Goal: Transaction & Acquisition: Purchase product/service

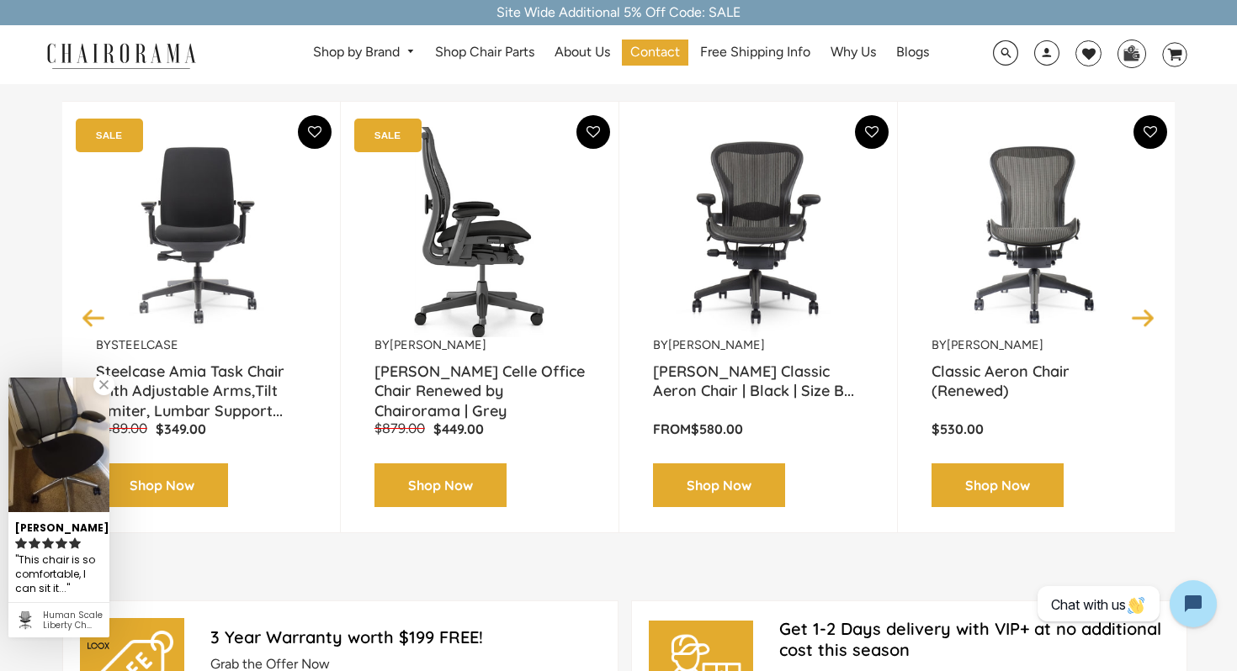
scroll to position [231, 0]
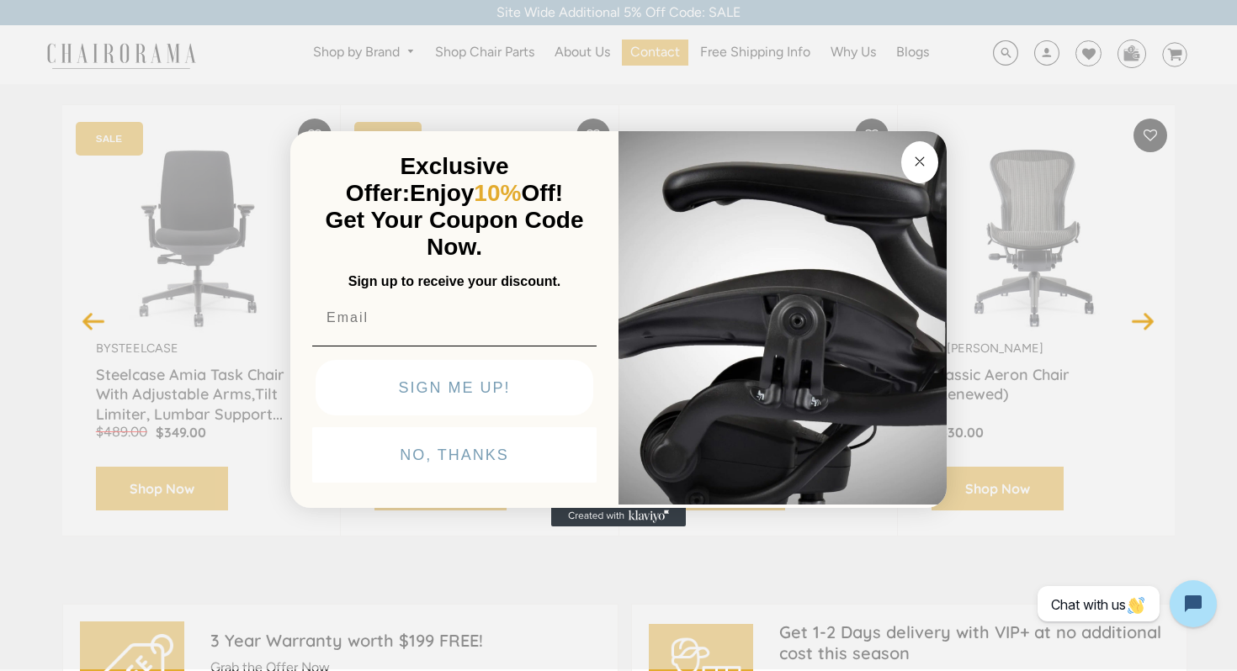
click at [914, 164] on circle "Close dialog" at bounding box center [919, 161] width 19 height 19
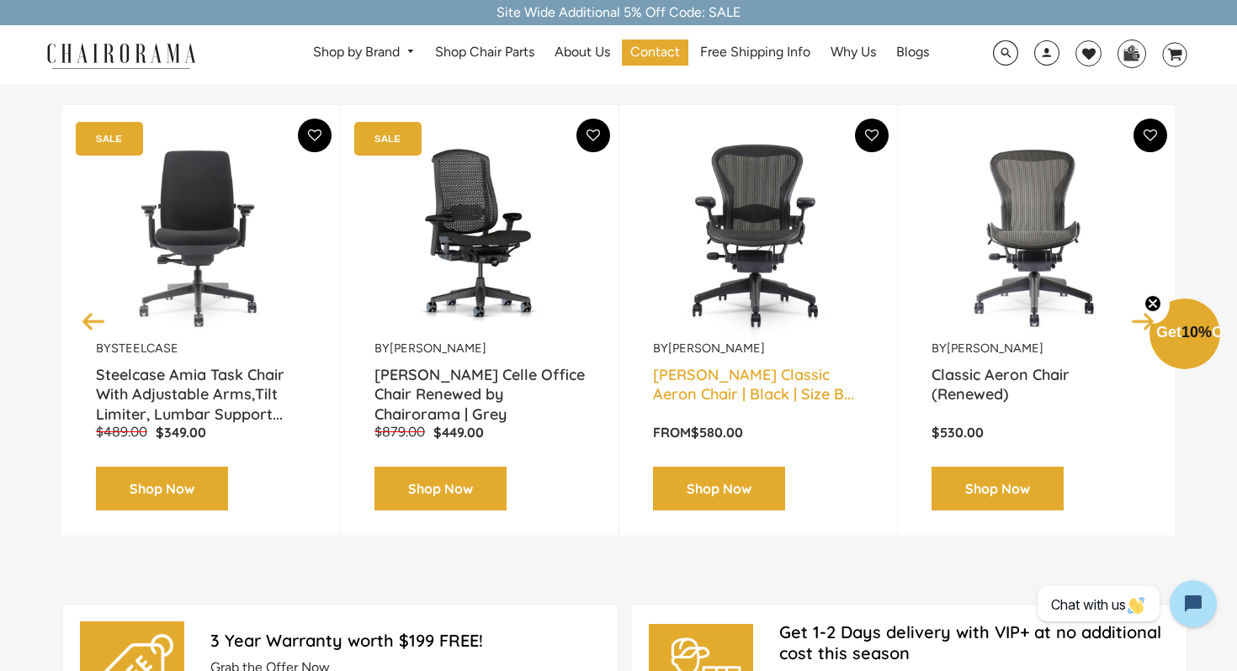
click at [719, 395] on link "Herman Miller Classic Aeron Chair | Black | Size B..." at bounding box center [758, 386] width 210 height 42
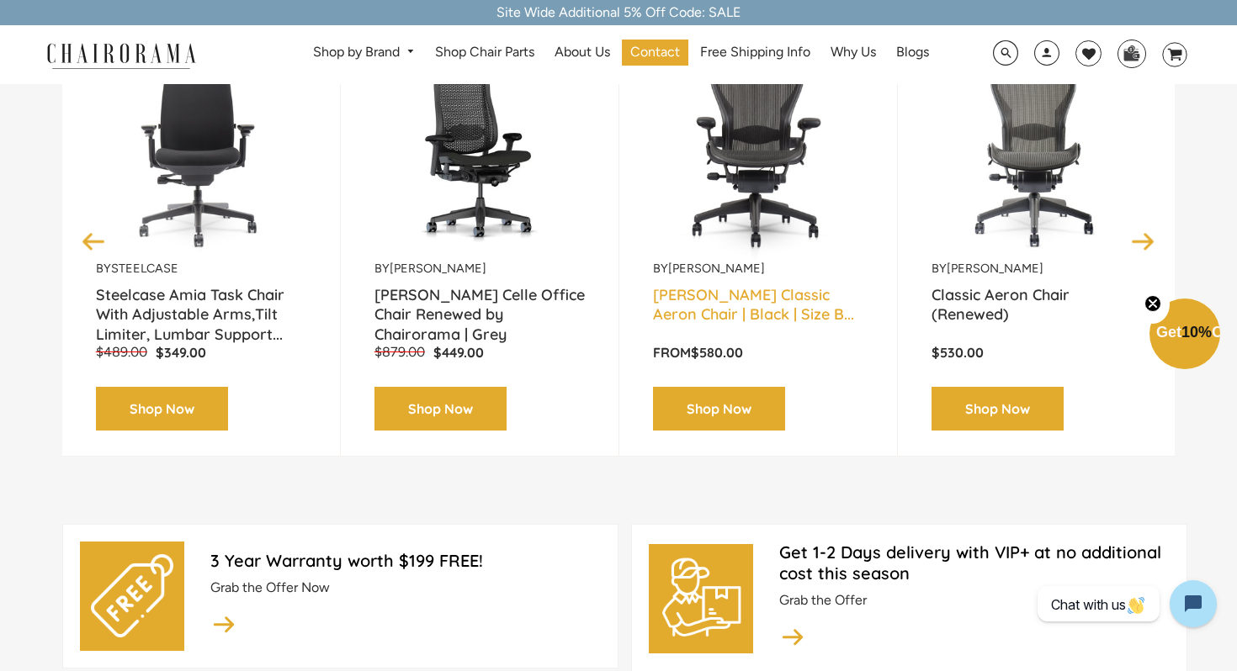
scroll to position [312, 0]
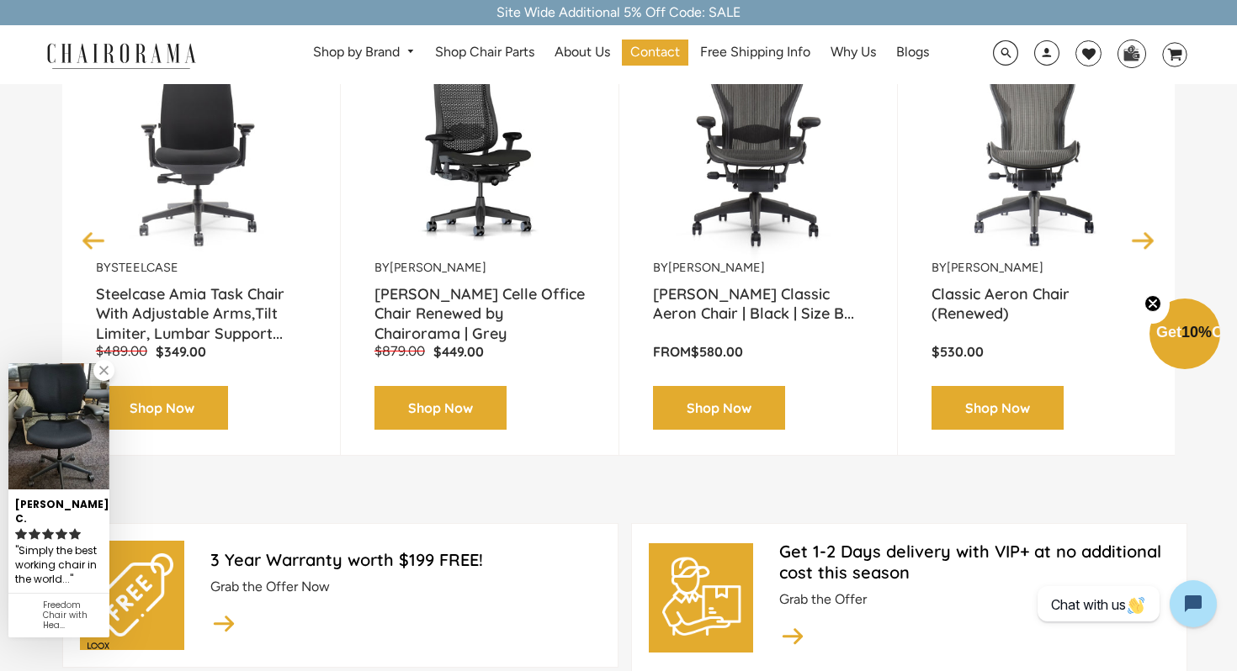
click at [1137, 239] on button "Next" at bounding box center [1142, 240] width 29 height 29
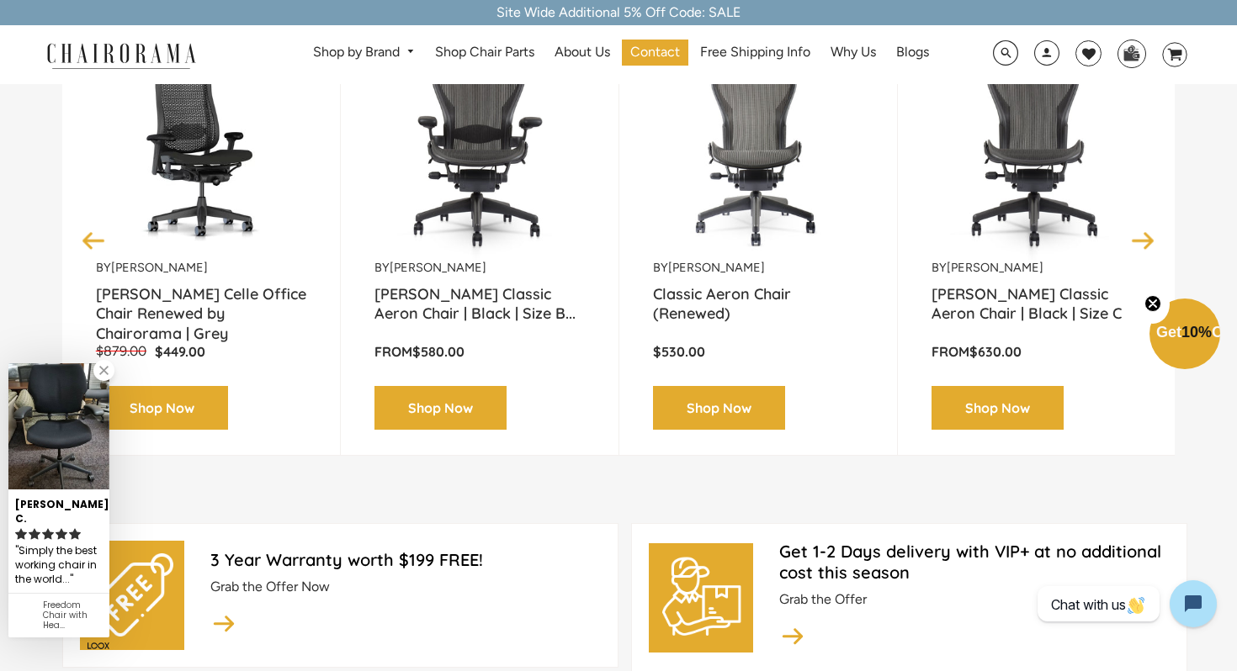
click at [1146, 236] on button "Next" at bounding box center [1142, 240] width 29 height 29
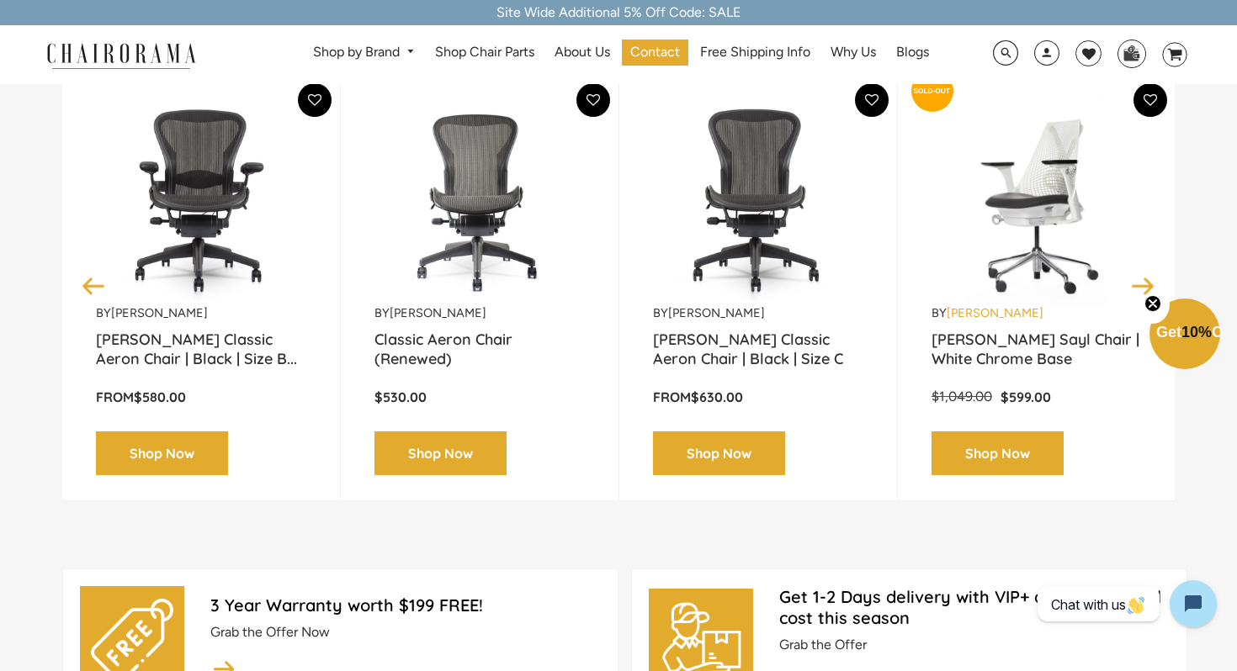
scroll to position [282, 0]
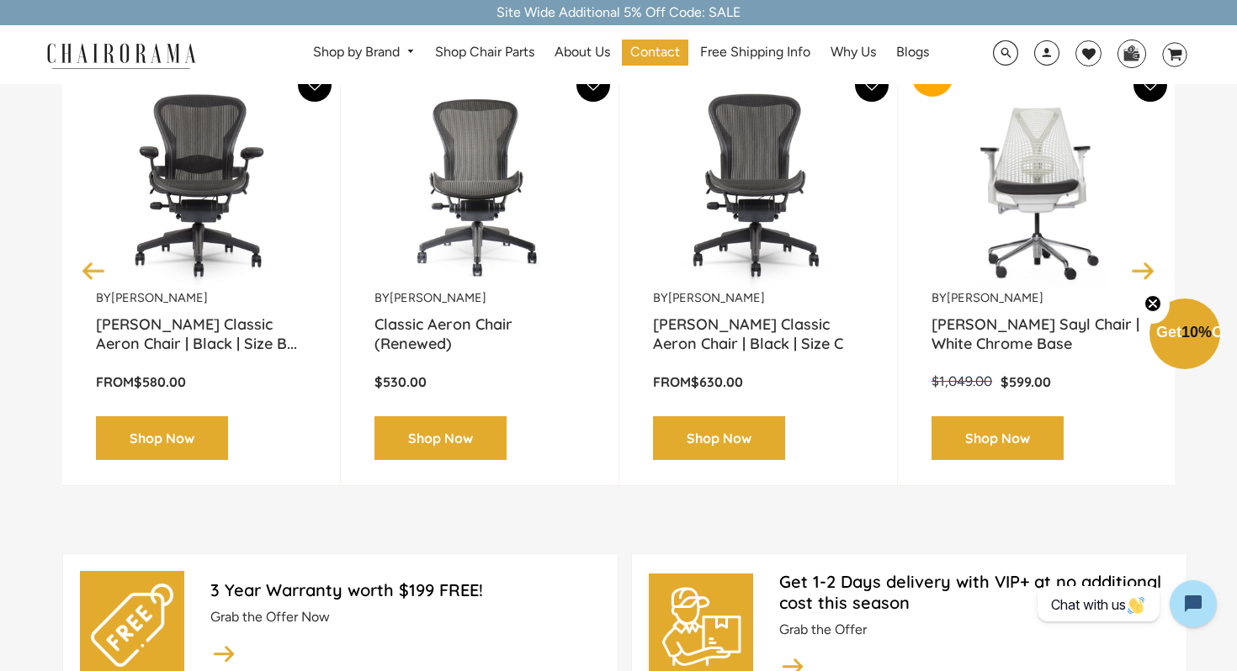
click at [1144, 272] on button "Next" at bounding box center [1142, 270] width 29 height 29
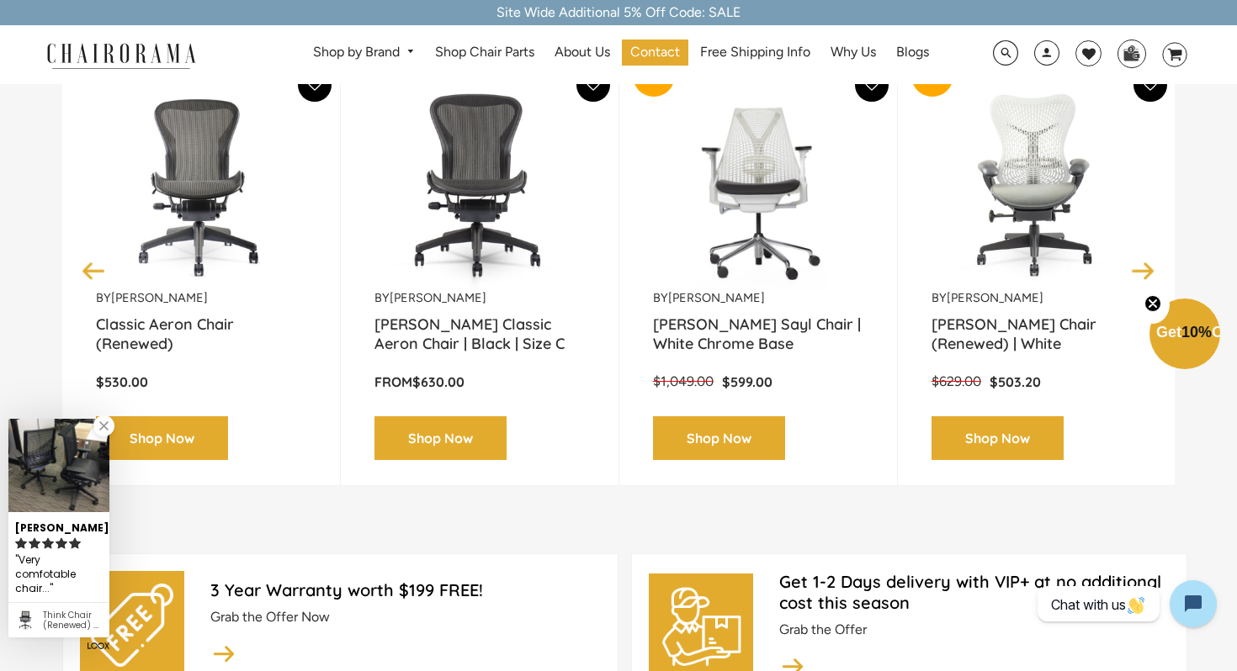
click at [1144, 272] on button "Next" at bounding box center [1142, 270] width 29 height 29
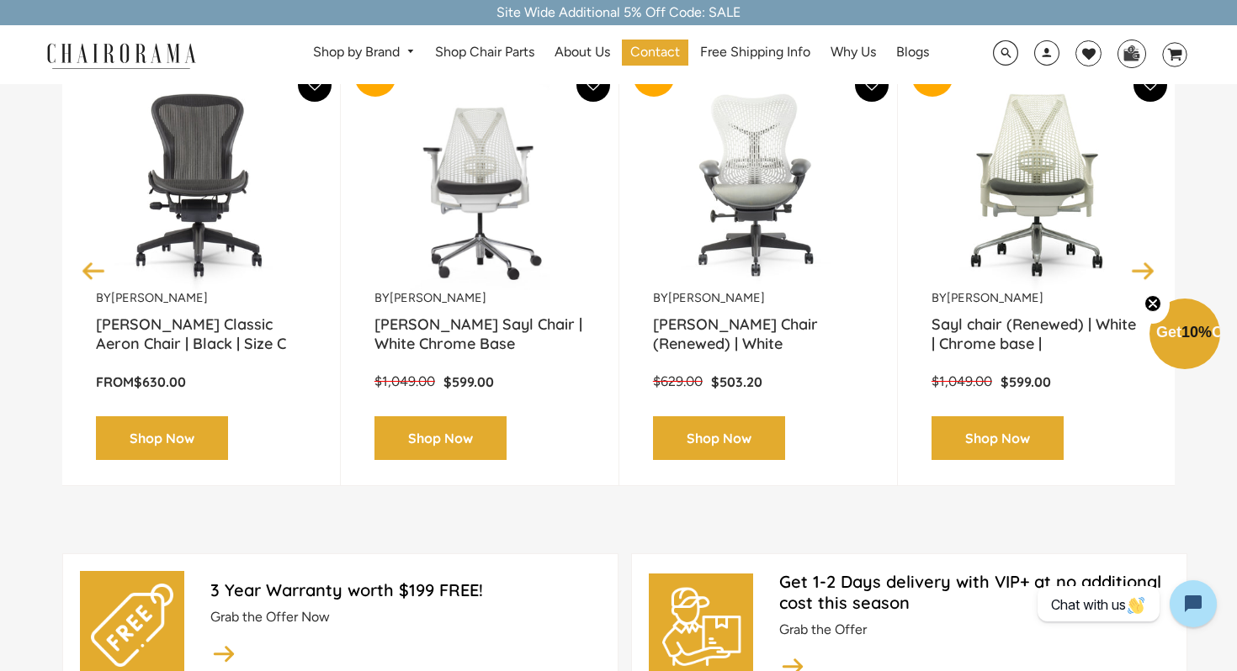
click at [1144, 272] on button "Next" at bounding box center [1142, 270] width 29 height 29
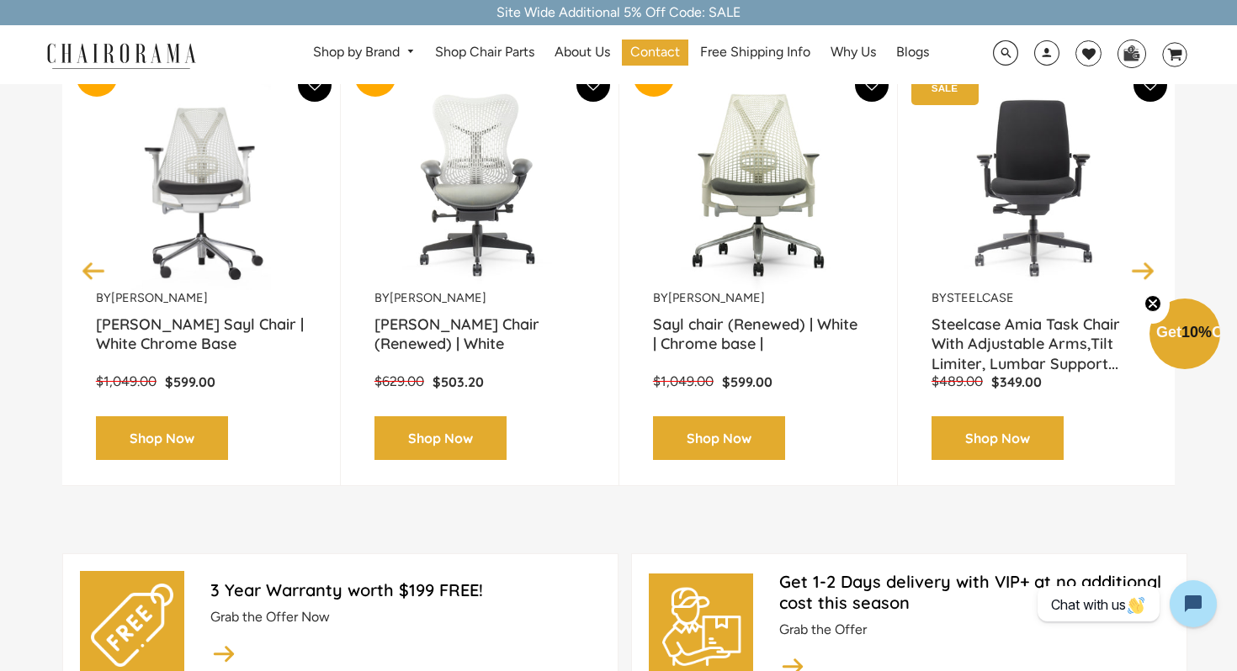
click at [1144, 272] on button "Next" at bounding box center [1142, 270] width 29 height 29
